Goal: Task Accomplishment & Management: Manage account settings

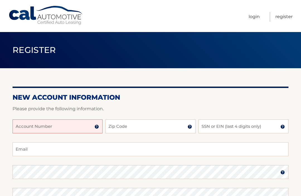
click at [95, 126] on img at bounding box center [97, 127] width 4 height 4
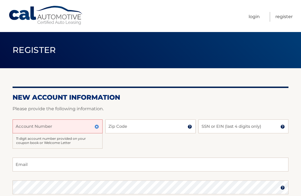
click at [39, 129] on input "Account Number" at bounding box center [58, 127] width 90 height 14
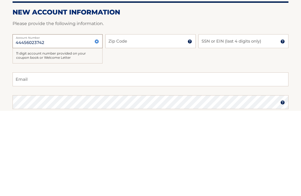
type input "44456023742"
click at [189, 125] on img at bounding box center [190, 127] width 4 height 4
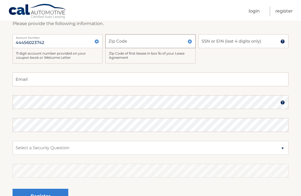
click at [123, 42] on input "Zip Code" at bounding box center [150, 41] width 90 height 14
type input "11766"
click at [225, 47] on input "SSN or EIN (last 4 digits only)" at bounding box center [244, 42] width 90 height 14
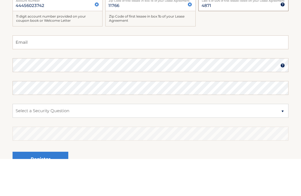
type input "4871"
click at [23, 73] on input "Email" at bounding box center [151, 80] width 276 height 14
type input "[EMAIL_ADDRESS][DOMAIN_NAME]"
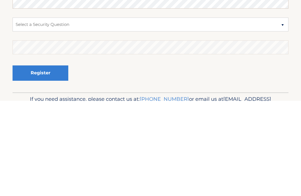
scroll to position [120, 0]
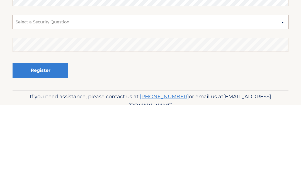
click at [281, 106] on select "Select a Security Question What was the name of your elementary school? What is…" at bounding box center [151, 113] width 276 height 14
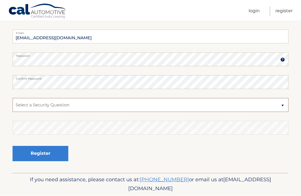
select select "1"
click at [283, 101] on select "Select a Security Question What was the name of your elementary school? What is…" at bounding box center [151, 106] width 276 height 14
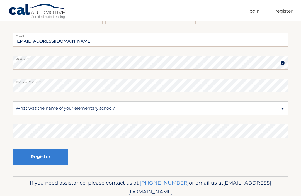
scroll to position [125, 0]
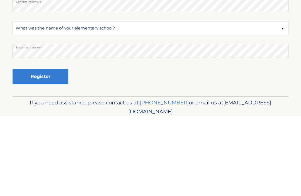
click at [48, 150] on button "Register" at bounding box center [41, 157] width 56 height 15
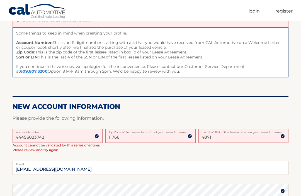
scroll to position [66, 0]
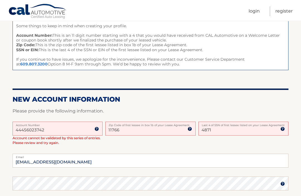
click at [222, 131] on input "4871" at bounding box center [244, 129] width 90 height 14
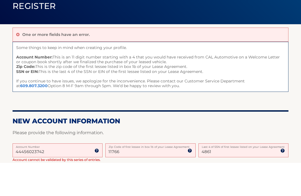
scroll to position [0, 0]
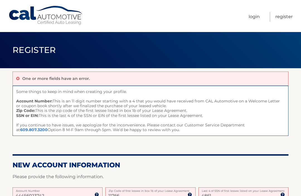
type input "4861"
click at [284, 18] on link "Register" at bounding box center [284, 17] width 17 height 10
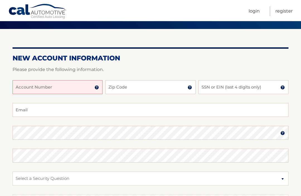
scroll to position [41, 0]
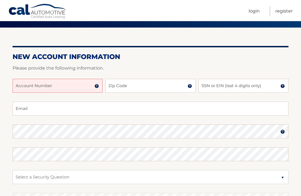
click at [23, 87] on input "Account Number" at bounding box center [58, 86] width 90 height 14
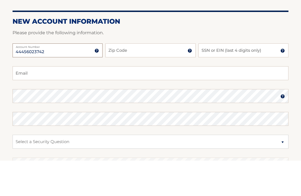
type input "44456023742"
click at [139, 79] on input "Zip Code" at bounding box center [150, 86] width 90 height 14
type input "11766"
click at [207, 79] on input "SSN or EIN (last 4 digits only)" at bounding box center [244, 86] width 90 height 14
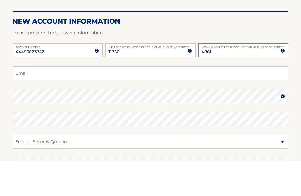
type input "4861"
click at [24, 102] on input "Email" at bounding box center [151, 109] width 276 height 14
type input "mrsb576@optonline.net"
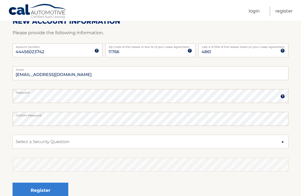
scroll to position [76, 0]
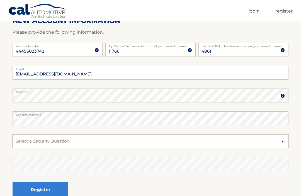
click at [283, 142] on select "Select a Security Question What was the name of your elementary school? What is…" at bounding box center [151, 142] width 276 height 14
select select "1"
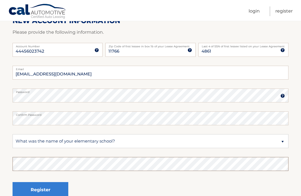
scroll to position [95, 0]
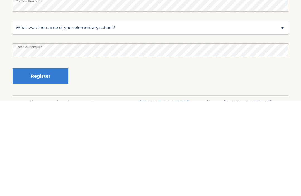
click at [53, 164] on button "Register" at bounding box center [41, 171] width 56 height 15
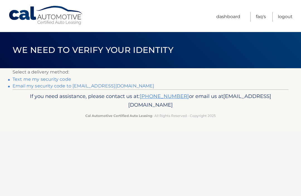
click at [101, 88] on link "Email my security code to [EMAIL_ADDRESS][DOMAIN_NAME]" at bounding box center [84, 85] width 142 height 5
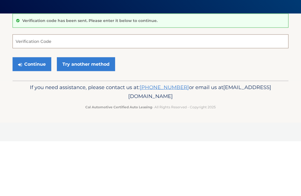
type input "$"
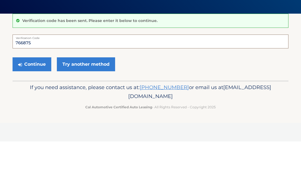
type input "766875"
click at [34, 112] on button "Continue" at bounding box center [32, 119] width 39 height 14
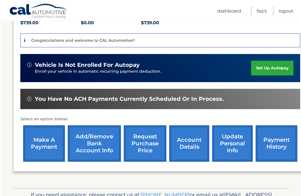
scroll to position [128, 0]
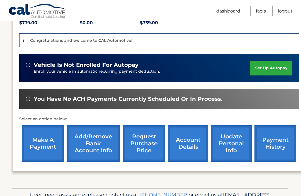
click at [277, 67] on link "set up autopay" at bounding box center [271, 68] width 42 height 15
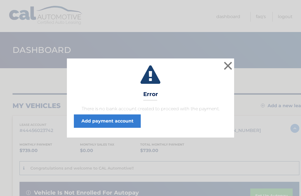
click at [232, 66] on button "×" at bounding box center [228, 65] width 11 height 11
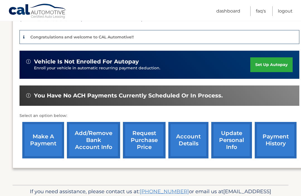
scroll to position [131, 0]
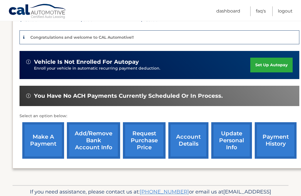
click at [97, 145] on link "Add/Remove bank account info" at bounding box center [93, 141] width 53 height 37
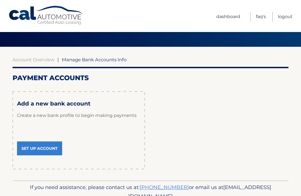
scroll to position [21, 0]
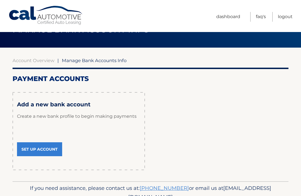
click at [45, 149] on link "Set Up Account" at bounding box center [39, 150] width 45 height 14
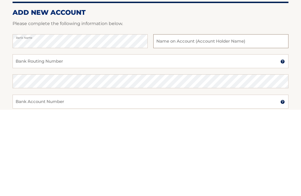
click at [163, 121] on input "text" at bounding box center [220, 128] width 135 height 14
type input "[PERSON_NAME]"
click at [28, 141] on input "Bank Routing Number" at bounding box center [151, 148] width 276 height 14
click at [286, 141] on input "Bank Routing Number" at bounding box center [151, 148] width 276 height 14
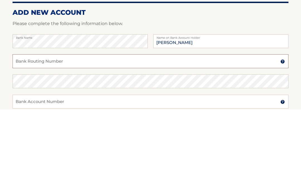
click at [282, 146] on img at bounding box center [283, 148] width 4 height 4
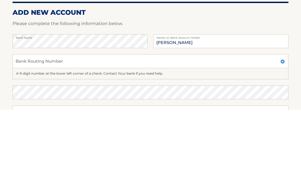
scroll to position [87, 0]
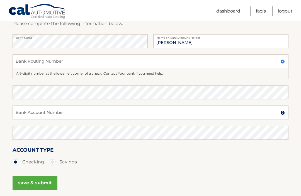
click at [297, 56] on section "Account Overview | Set Up Account Info ADD NEW ACCOUNT Please complete the foll…" at bounding box center [150, 94] width 301 height 224
click at [24, 63] on input "Bank Routing Number" at bounding box center [151, 61] width 276 height 14
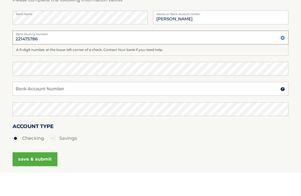
type input "221475786"
click at [26, 106] on input "Bank Account Number" at bounding box center [151, 113] width 276 height 14
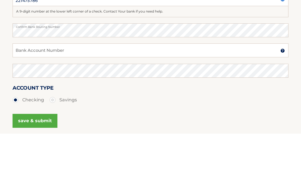
click at [282, 111] on img at bounding box center [283, 113] width 4 height 4
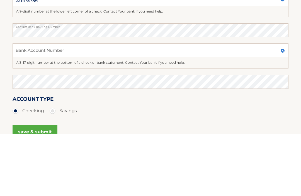
scroll to position [119, 0]
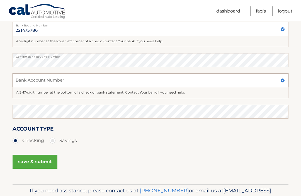
click at [18, 76] on input "Bank Account Number" at bounding box center [151, 80] width 276 height 14
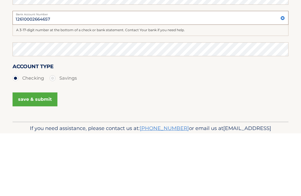
type input "12610002664657"
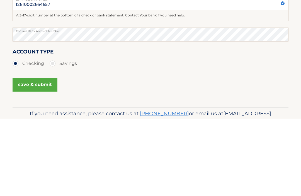
click at [32, 155] on button "save & submit" at bounding box center [35, 162] width 45 height 14
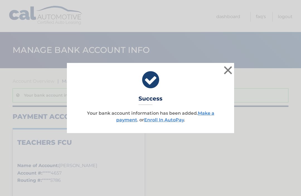
click at [159, 121] on link "Enroll In AutoPay" at bounding box center [164, 119] width 40 height 5
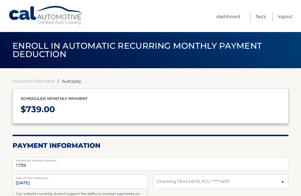
select select "M2FiOGI2ZGUtMDYwYi00OGI2LTllNTgtYWM3OGRlYmE2OTU4"
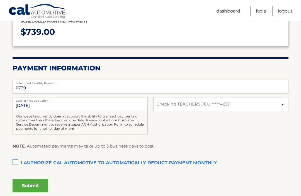
scroll to position [87, 0]
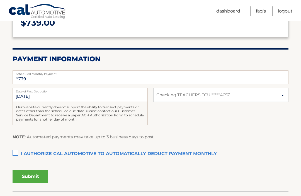
click at [16, 154] on label "I authorize cal automotive to automatically deduct payment monthly This checkbo…" at bounding box center [151, 154] width 276 height 11
click at [0, 0] on input "I authorize cal automotive to automatically deduct payment monthly This checkbo…" at bounding box center [0, 0] width 0 height 0
click at [32, 173] on button "Submit" at bounding box center [31, 176] width 36 height 13
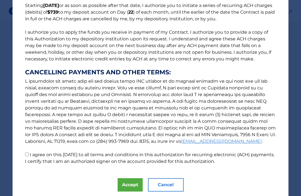
scroll to position [49, 0]
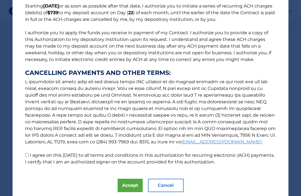
click at [128, 187] on button "Accept" at bounding box center [130, 185] width 25 height 13
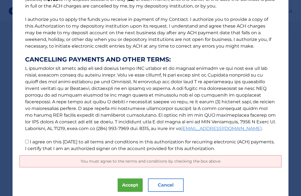
scroll to position [62, 0]
click at [28, 141] on input "I agree on this 10/01/2025 to all terms and conditions in this authorization fo…" at bounding box center [27, 142] width 4 height 4
checkbox input "true"
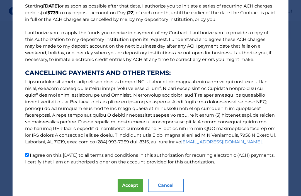
click at [134, 184] on button "Accept" at bounding box center [130, 185] width 25 height 13
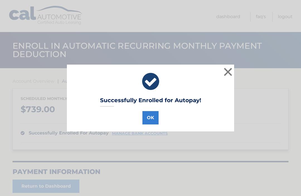
click at [150, 116] on button "OK" at bounding box center [151, 117] width 16 height 13
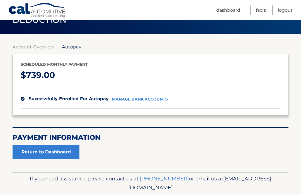
scroll to position [33, 0]
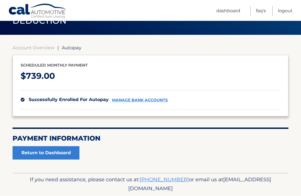
click at [39, 151] on link "Return to Dashboard" at bounding box center [46, 153] width 67 height 13
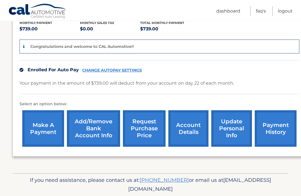
scroll to position [122, 4]
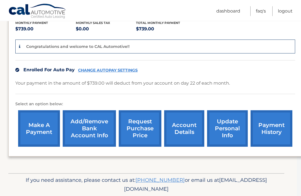
click at [287, 10] on link "Logout" at bounding box center [285, 11] width 15 height 10
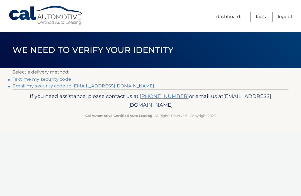
click at [85, 85] on link "Email my security code to m******@optonline.net" at bounding box center [84, 85] width 142 height 5
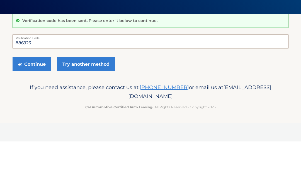
type input "886923"
click at [34, 112] on button "Continue" at bounding box center [32, 119] width 39 height 14
